Goal: Information Seeking & Learning: Learn about a topic

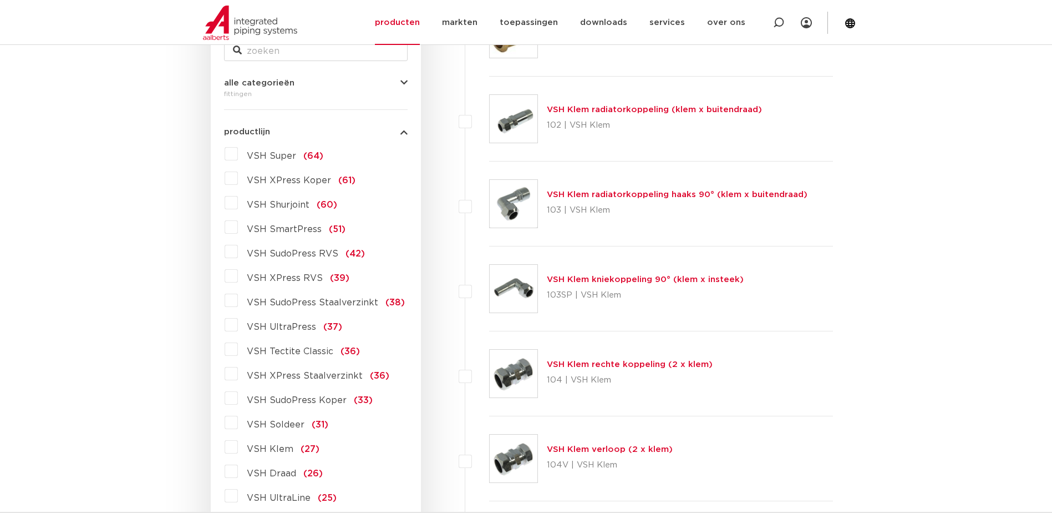
click at [238, 374] on label "VSH XPress Staalverzinkt (36)" at bounding box center [313, 373] width 151 height 18
click at [0, 0] on input "VSH XPress Staalverzinkt (36)" at bounding box center [0, 0] width 0 height 0
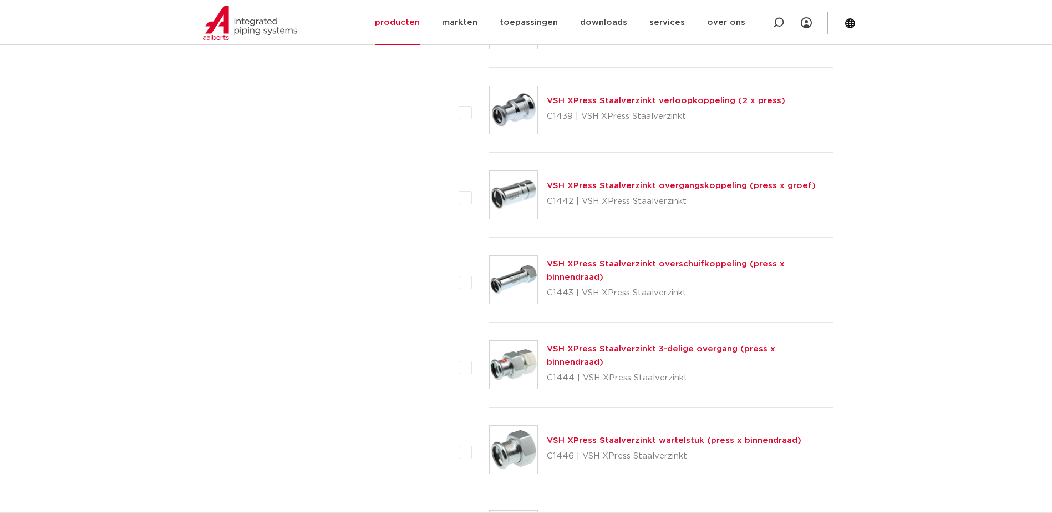
scroll to position [2689, 0]
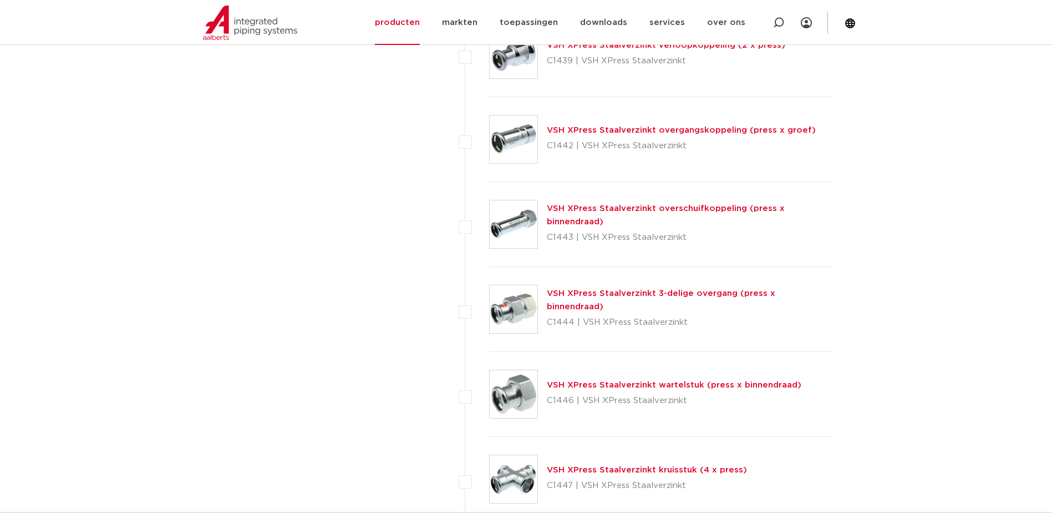
click at [656, 383] on link "VSH XPress Staalverzinkt wartelstuk (press x binnendraad)" at bounding box center [674, 385] width 255 height 8
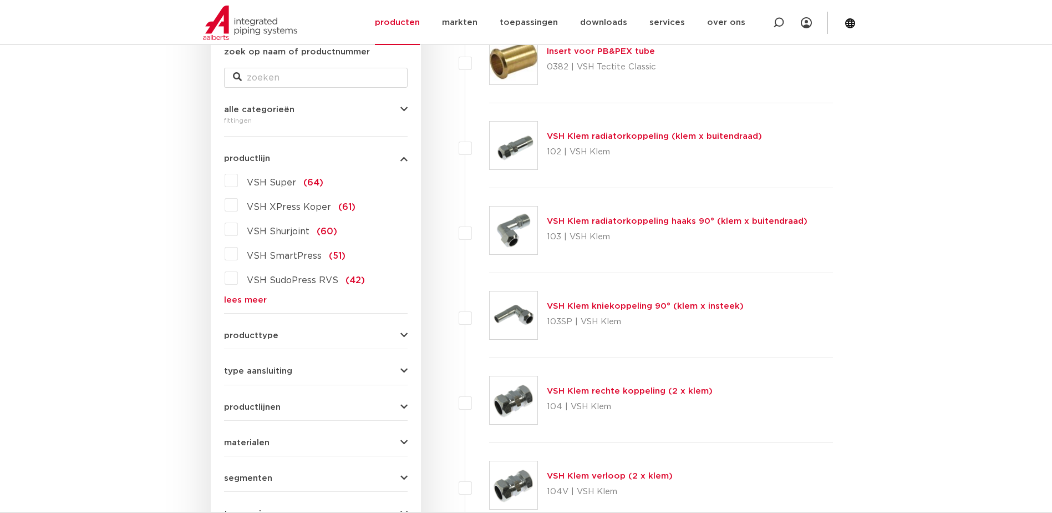
scroll to position [166, 0]
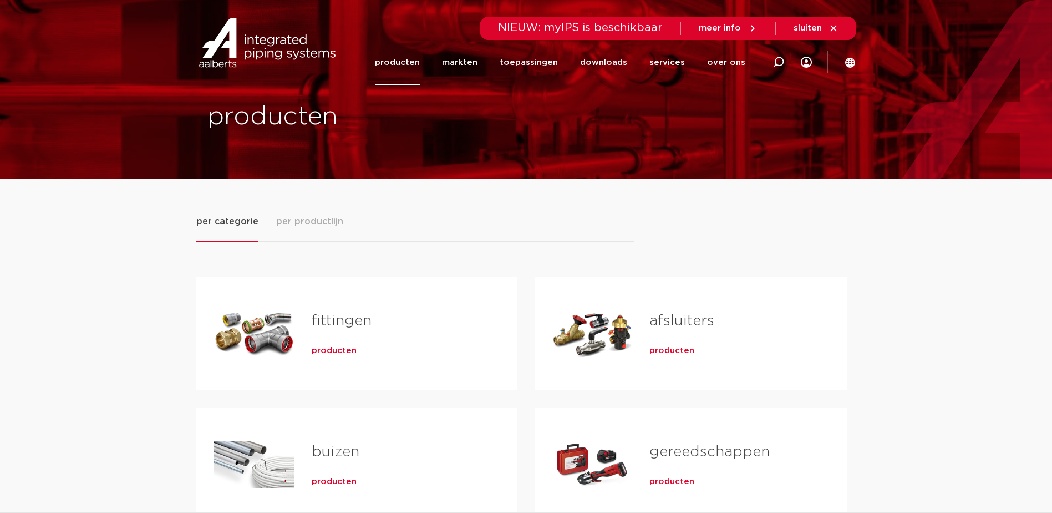
click at [326, 353] on span "producten" at bounding box center [334, 350] width 45 height 11
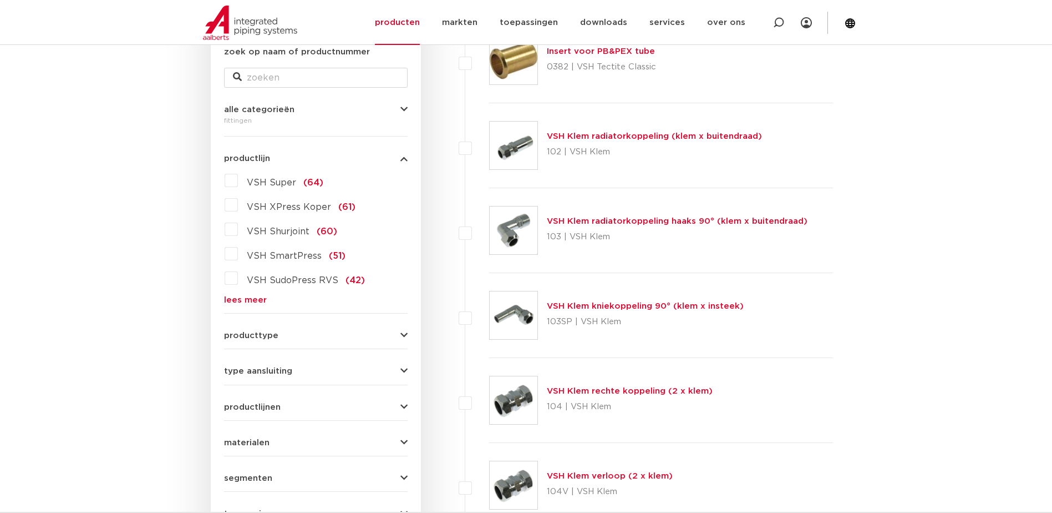
scroll to position [333, 0]
